Goal: Information Seeking & Learning: Learn about a topic

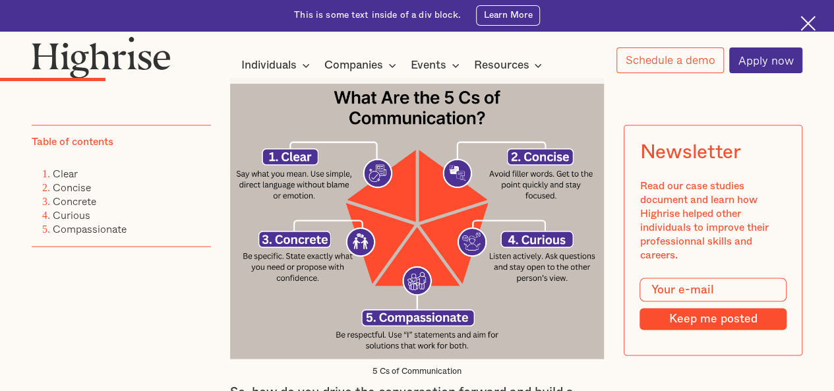
scroll to position [1096, 0]
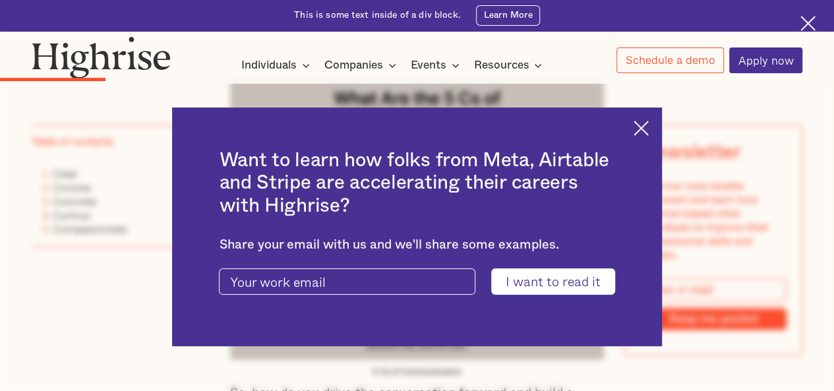
click at [649, 137] on div "Want to learn how folks from Meta, Airtable and Stripe are accelerating their c…" at bounding box center [416, 226] width 489 height 239
click at [649, 125] on img at bounding box center [641, 128] width 15 height 15
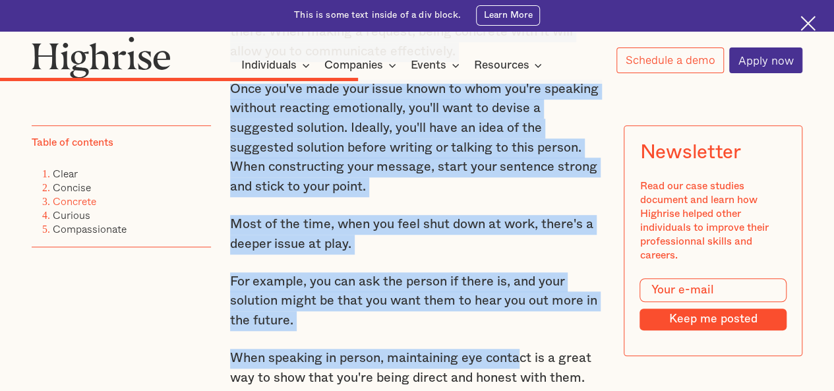
scroll to position [3162, 0]
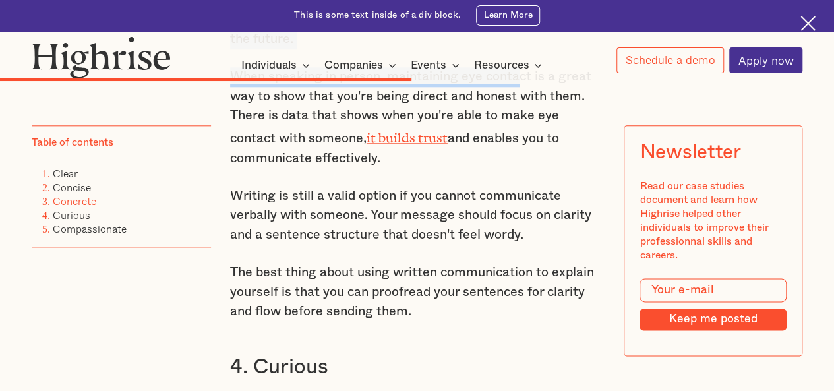
drag, startPoint x: 530, startPoint y: 226, endPoint x: 411, endPoint y: 180, distance: 127.3
click at [411, 180] on div "There's nothing worse than when you're at work trying to give input on a projec…" at bounding box center [417, 2] width 375 height 4663
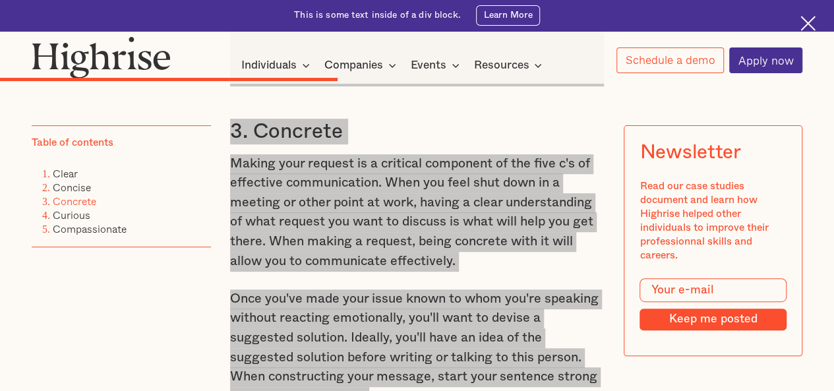
scroll to position [2670, 0]
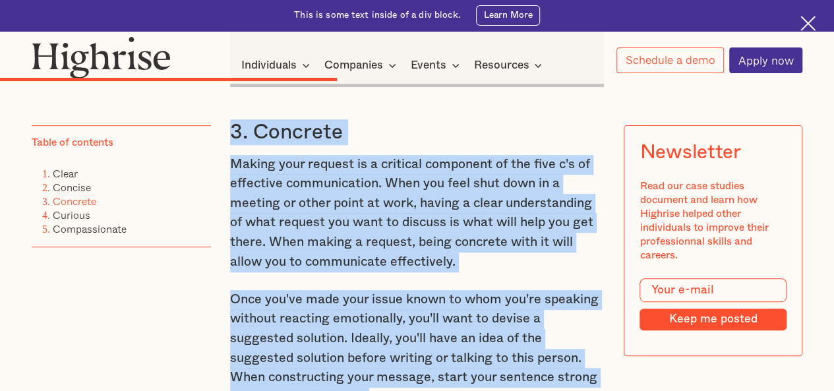
click at [327, 272] on p "Making your request is a critical component of the five c's of effective commun…" at bounding box center [417, 213] width 375 height 117
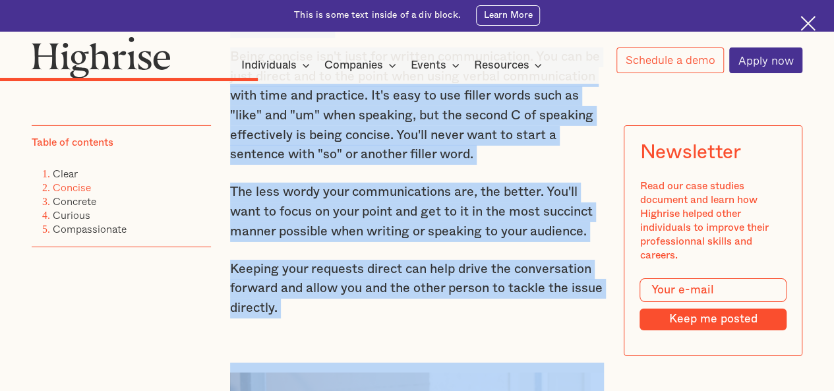
scroll to position [2415, 0]
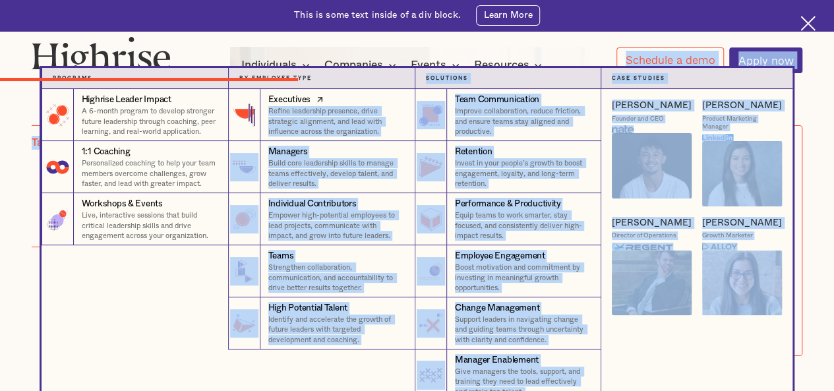
drag, startPoint x: 527, startPoint y: 161, endPoint x: 387, endPoint y: 92, distance: 156.0
click at [561, 209] on div "Performance & Productivity" at bounding box center [508, 204] width 106 height 13
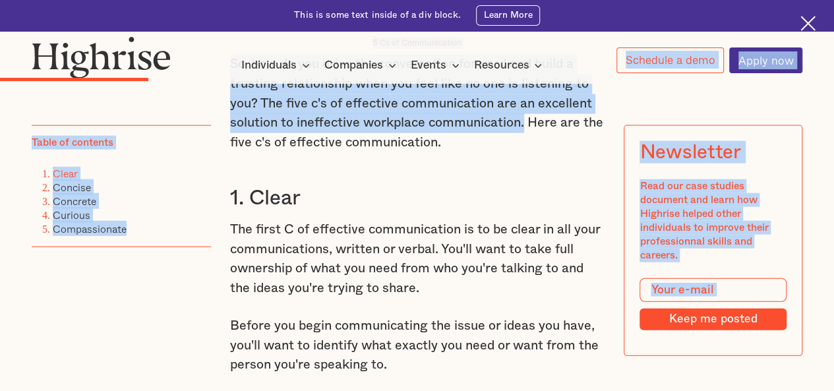
scroll to position [1424, 0]
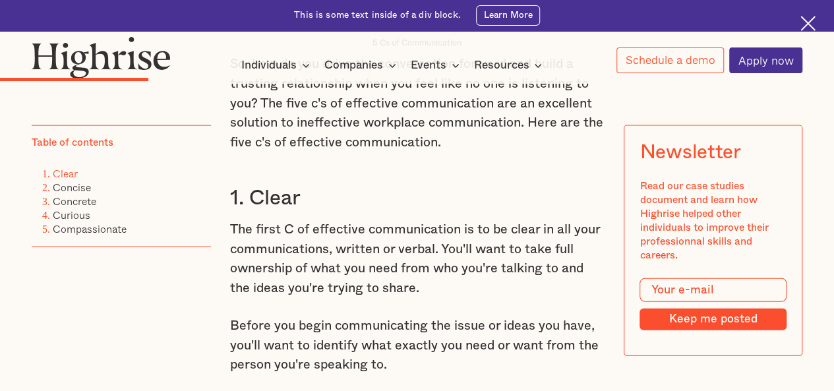
click at [520, 157] on div "There's nothing worse than when you're at work trying to give input on a projec…" at bounding box center [417, 205] width 375 height 1592
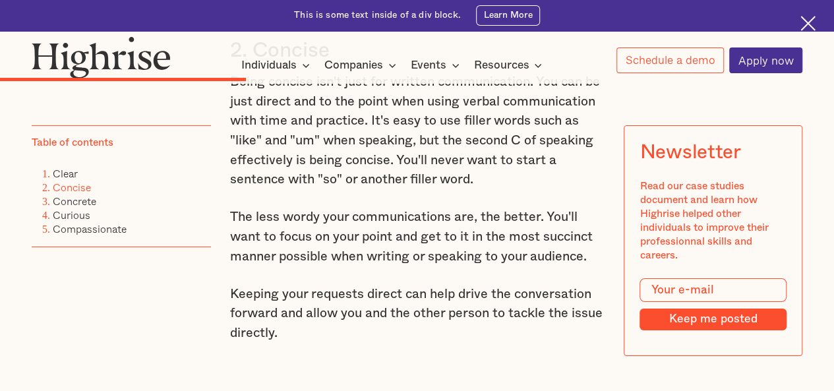
scroll to position [2067, 0]
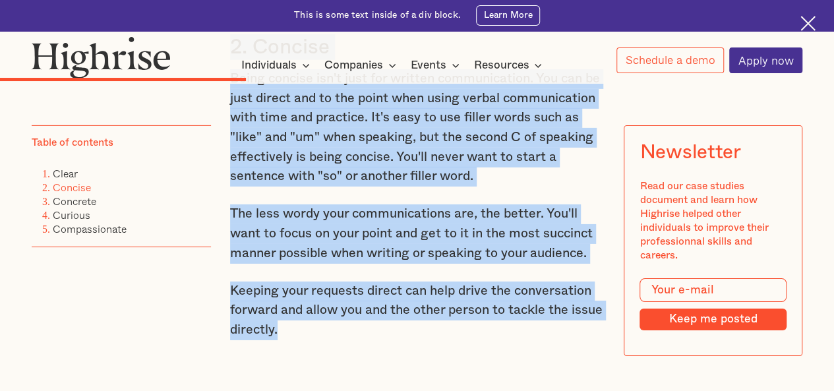
drag, startPoint x: 531, startPoint y: 125, endPoint x: 284, endPoint y: 363, distance: 343.7
copy div "Here are the five c's of effective communication. 1. Clear The first C of effec…"
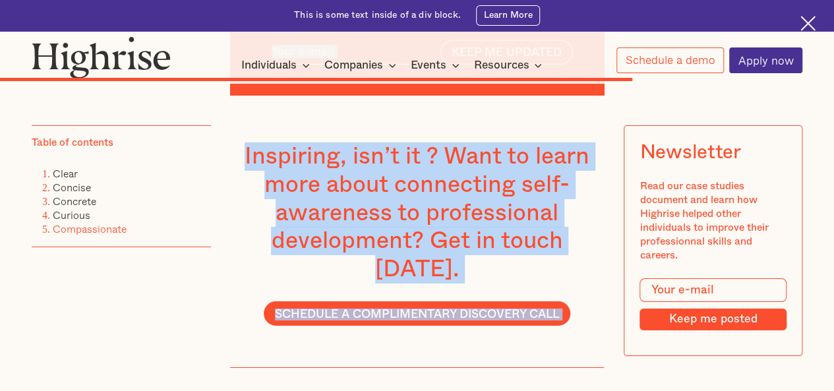
scroll to position [4661, 0]
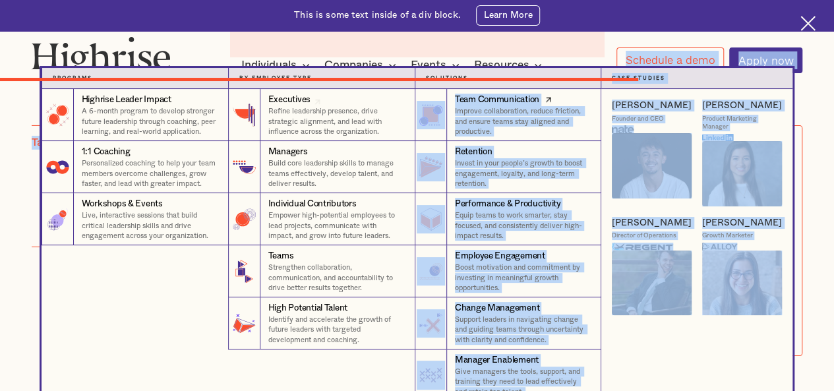
drag, startPoint x: 230, startPoint y: 206, endPoint x: 419, endPoint y: 131, distance: 202.8
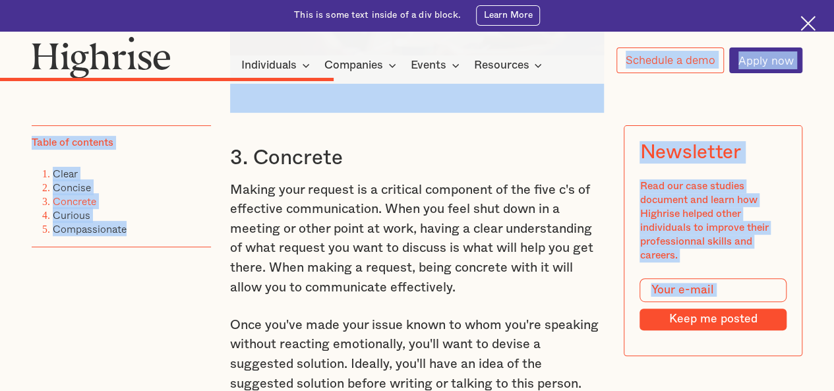
scroll to position [2645, 0]
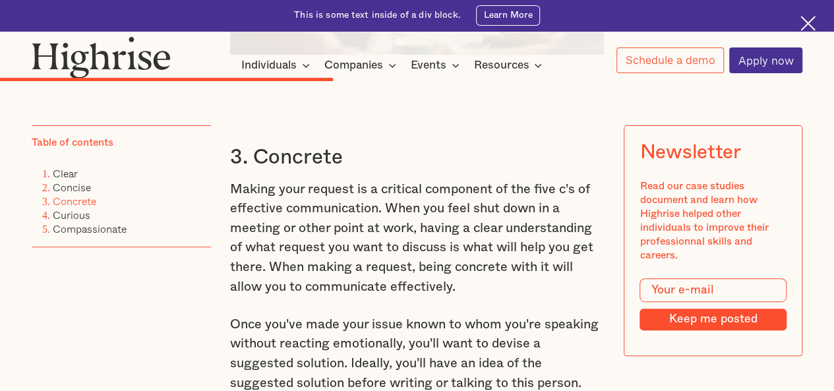
click at [241, 170] on h3 "3. Concrete" at bounding box center [417, 157] width 375 height 26
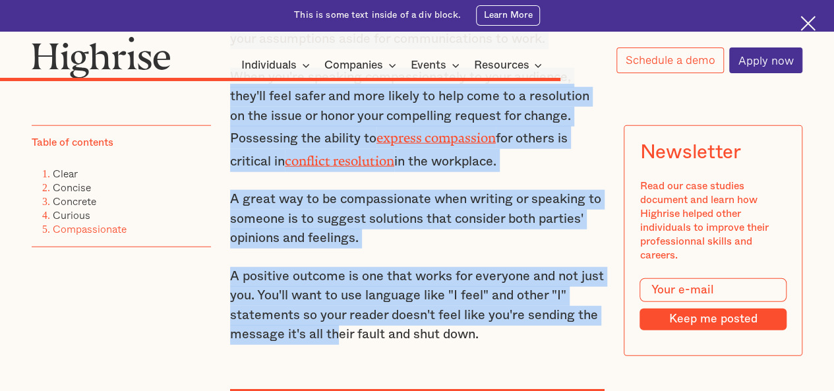
scroll to position [4155, 0]
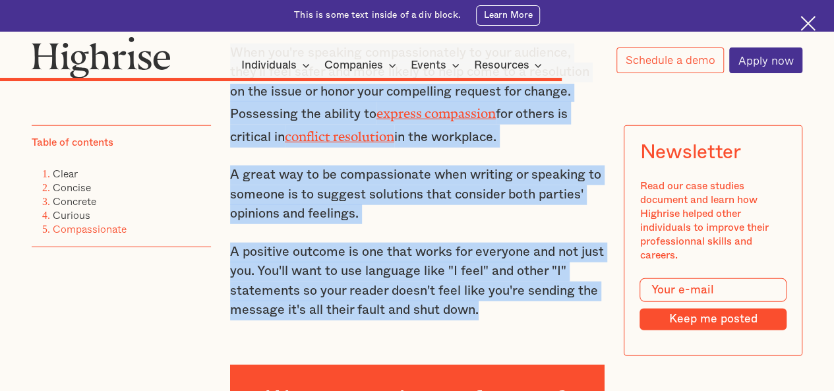
drag, startPoint x: 229, startPoint y: 177, endPoint x: 496, endPoint y: 349, distance: 317.1
copy div "3. Concrete Making your request is a critical component of the five c's of effe…"
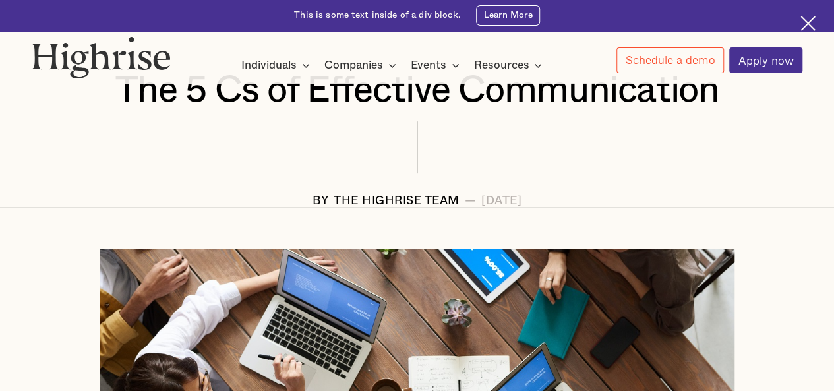
scroll to position [181, 0]
